Goal: Transaction & Acquisition: Purchase product/service

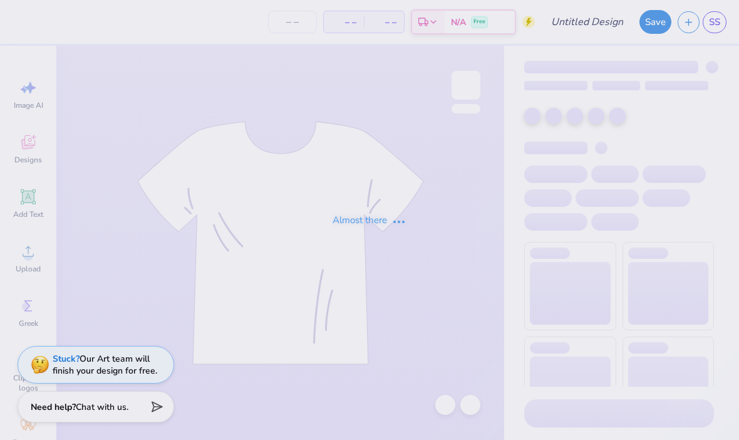
type input "TASC"
type input "12"
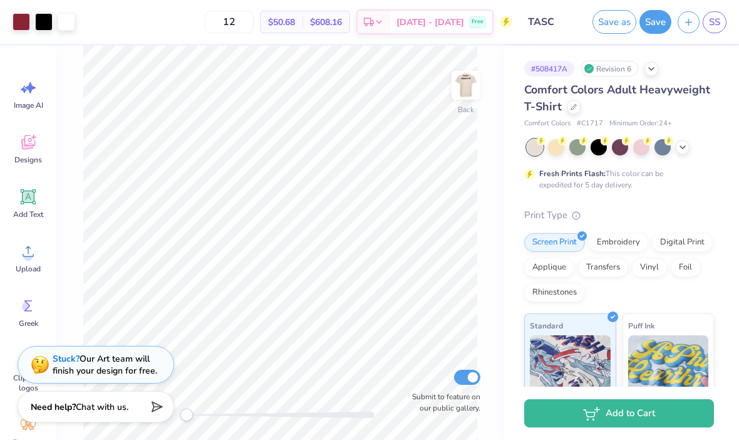
click at [457, 82] on img at bounding box center [466, 85] width 25 height 25
click at [455, 86] on img at bounding box center [466, 85] width 25 height 25
click at [465, 75] on img at bounding box center [466, 85] width 25 height 25
click at [455, 98] on img at bounding box center [466, 85] width 25 height 25
click at [463, 77] on img at bounding box center [466, 85] width 25 height 25
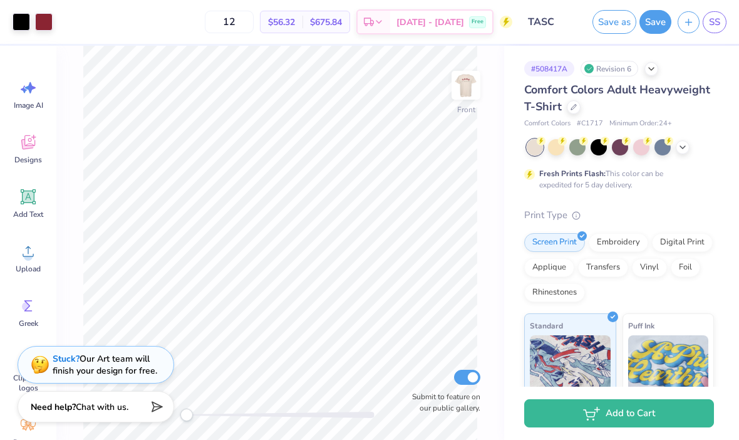
click at [454, 91] on img at bounding box center [466, 85] width 25 height 25
click at [682, 148] on icon at bounding box center [683, 147] width 10 height 10
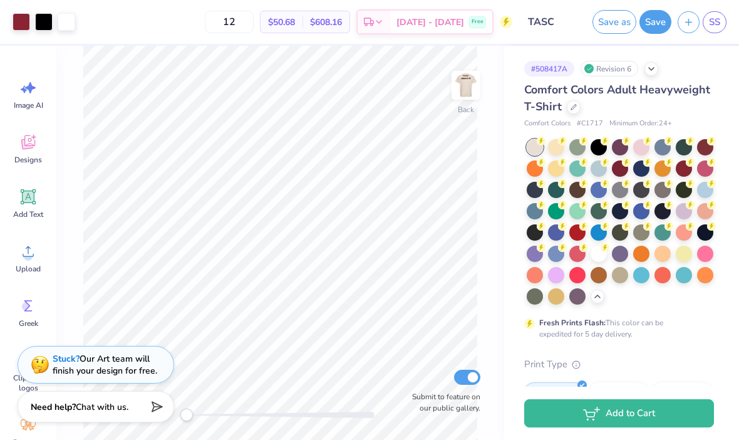
click at [658, 145] on div at bounding box center [663, 147] width 16 height 16
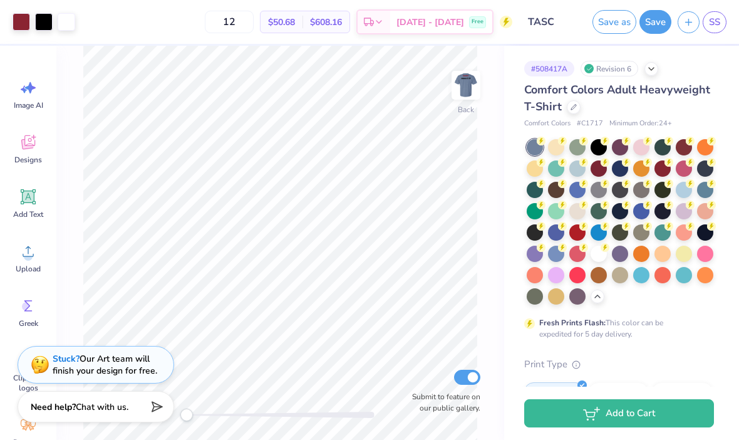
click at [635, 192] on div at bounding box center [642, 190] width 16 height 16
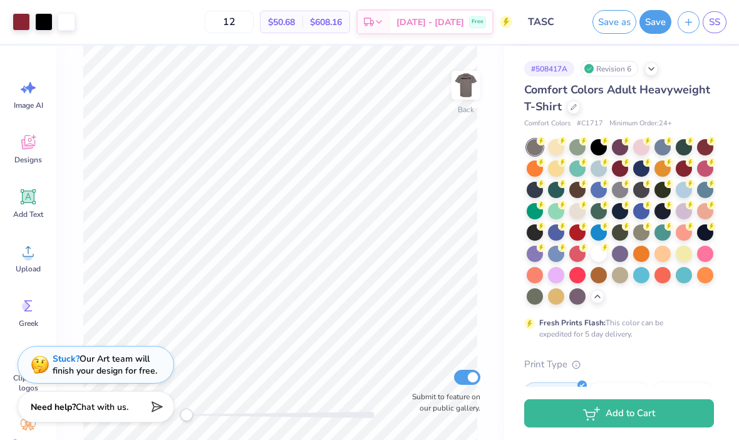
click at [462, 77] on img at bounding box center [466, 85] width 25 height 25
click at [617, 192] on div at bounding box center [620, 190] width 16 height 16
click at [474, 85] on img at bounding box center [466, 85] width 25 height 25
click at [474, 98] on img at bounding box center [466, 85] width 25 height 25
